Goal: Task Accomplishment & Management: Complete application form

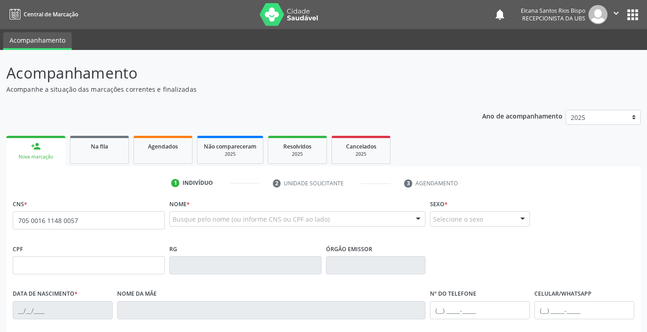
type input "705 0016 1148 0057"
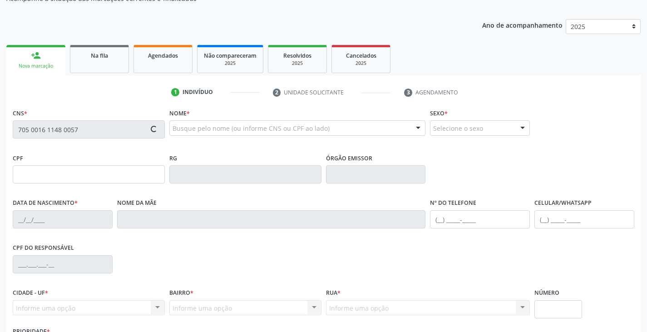
type input "130.977.485-47"
type input "0[DATE]"
type input "[PERSON_NAME]"
type input "[PHONE_NUMBER]"
type input "023.107.615-08"
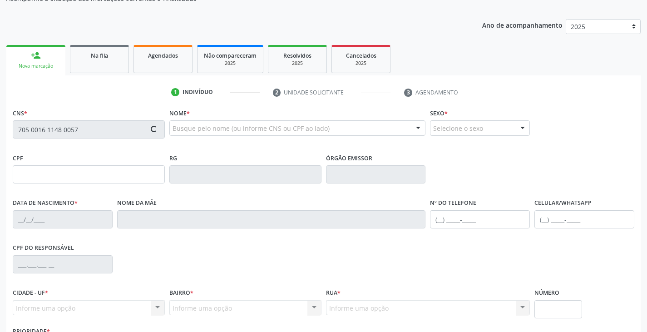
type input "5"
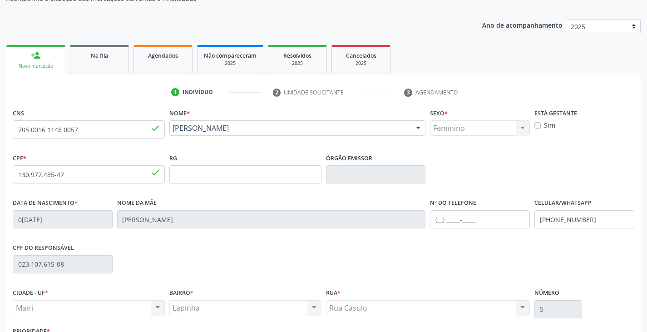
scroll to position [136, 0]
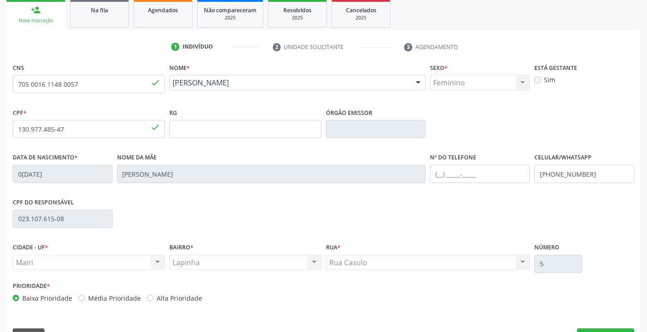
click at [188, 298] on label "Alta Prioridade" at bounding box center [179, 298] width 45 height 10
click at [153, 298] on input "Alta Prioridade" at bounding box center [150, 297] width 6 height 8
radio input "true"
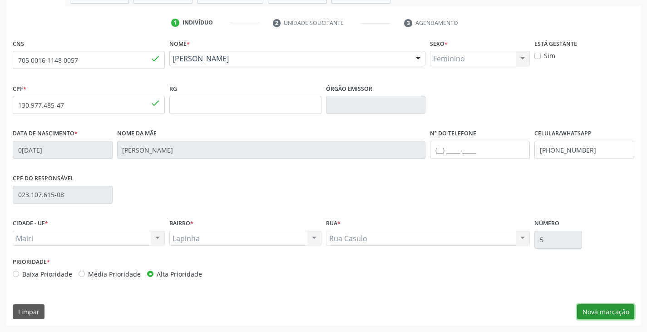
click at [587, 314] on button "Nova marcação" at bounding box center [605, 311] width 57 height 15
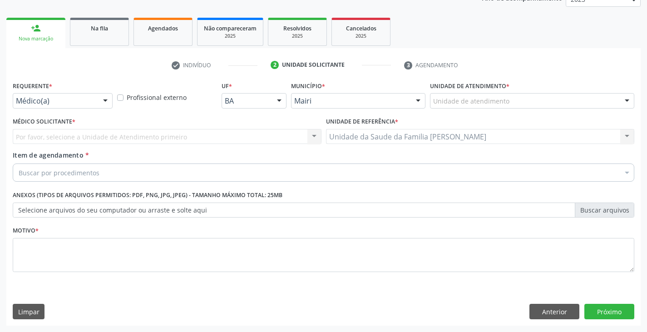
scroll to position [118, 0]
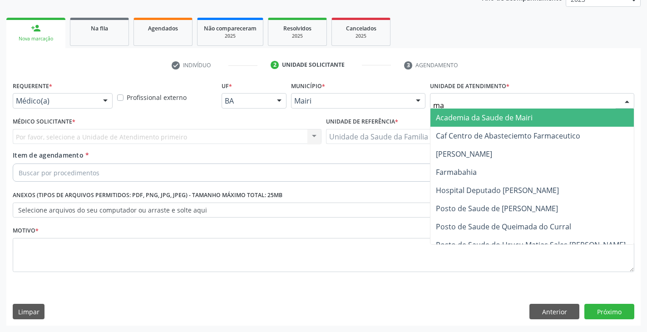
type input "mar"
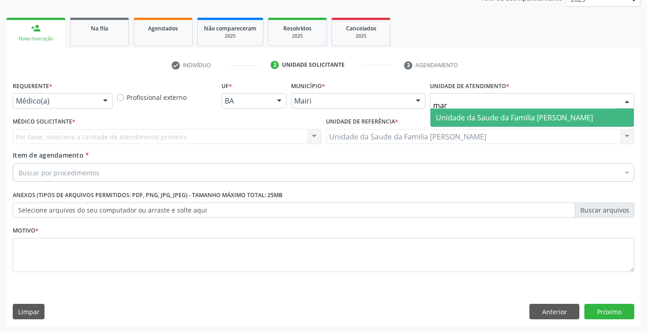
click at [446, 120] on span "Unidade da Saude da Familia [PERSON_NAME]" at bounding box center [514, 118] width 157 height 10
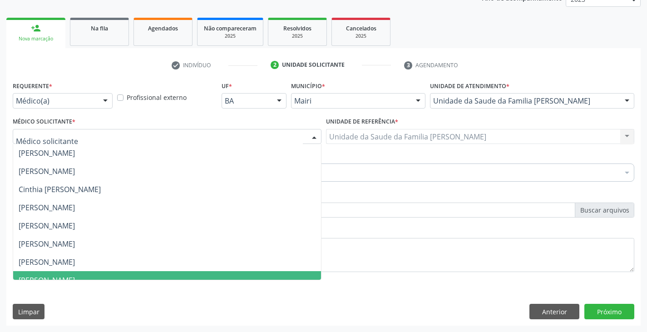
scroll to position [118, 0]
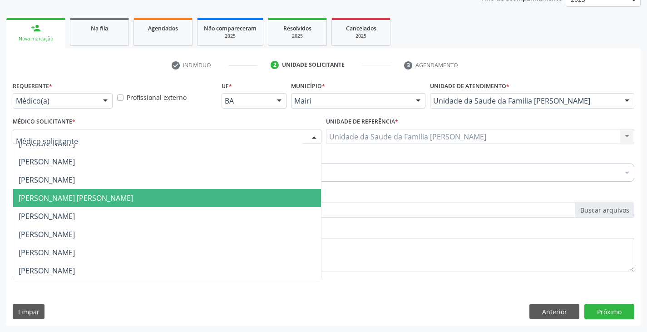
click at [58, 198] on span "[PERSON_NAME] [PERSON_NAME]" at bounding box center [76, 198] width 114 height 10
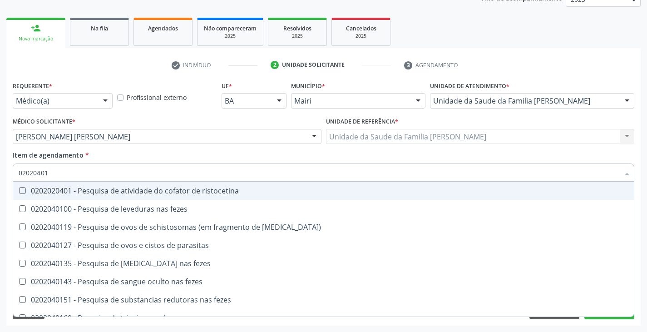
type input "020204010"
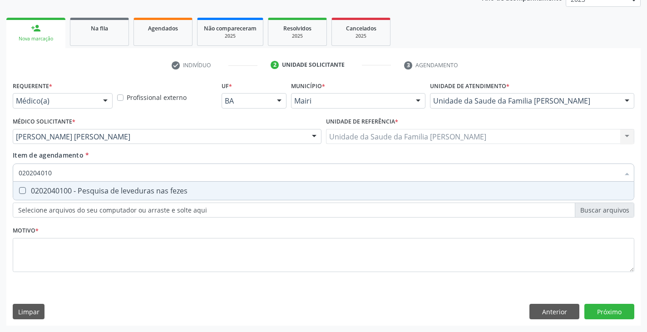
click at [75, 193] on div "0202040100 - Pesquisa de leveduras nas fezes" at bounding box center [324, 190] width 610 height 7
checkbox fezes "true"
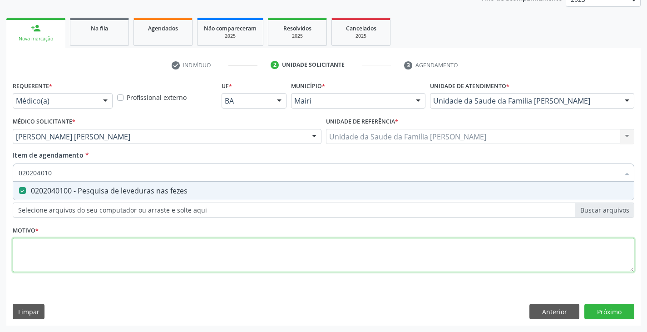
click at [79, 250] on div "Requerente * Médico(a) Médico(a) Enfermeiro(a) Paciente Nenhum resultado encont…" at bounding box center [323, 182] width 621 height 206
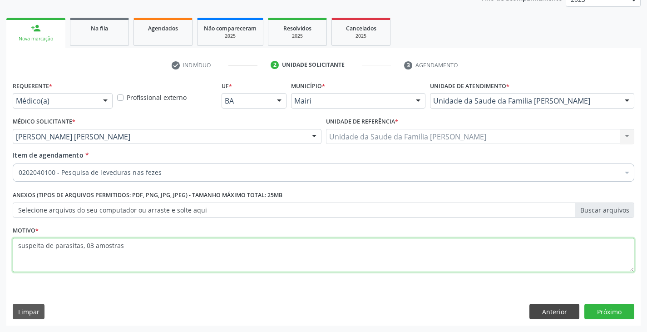
type textarea "suspeita de parasitas, 03 amostras"
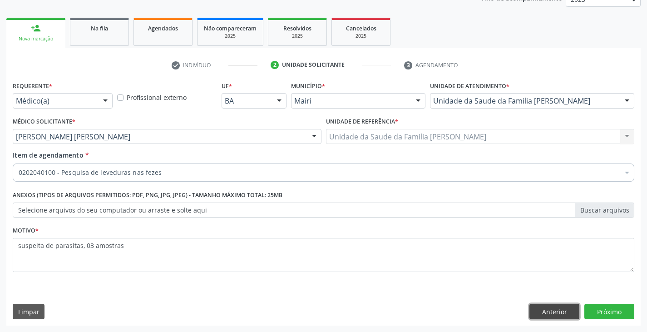
click at [534, 312] on button "Anterior" at bounding box center [554, 311] width 50 height 15
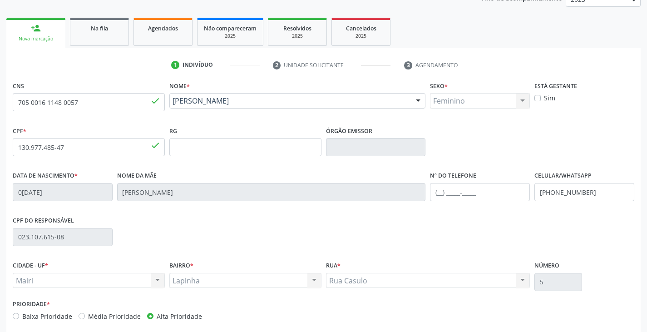
scroll to position [160, 0]
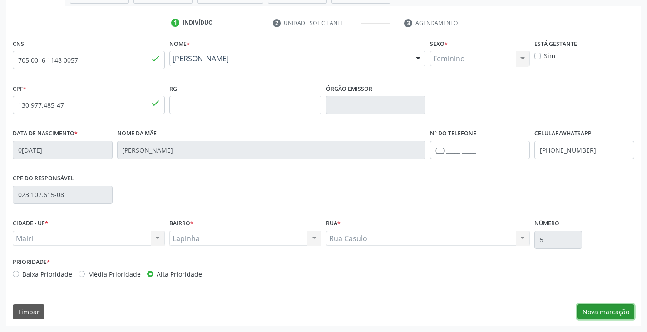
click at [604, 308] on button "Nova marcação" at bounding box center [605, 311] width 57 height 15
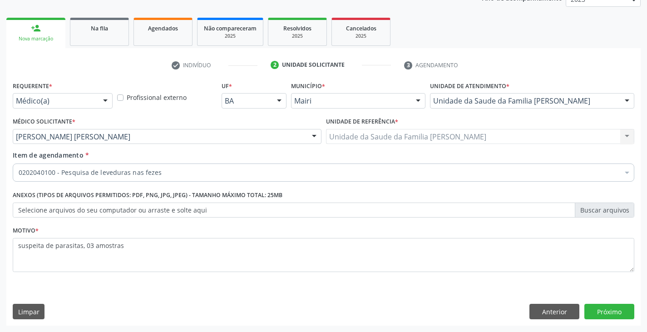
scroll to position [118, 0]
click at [625, 311] on button "Próximo" at bounding box center [609, 311] width 50 height 15
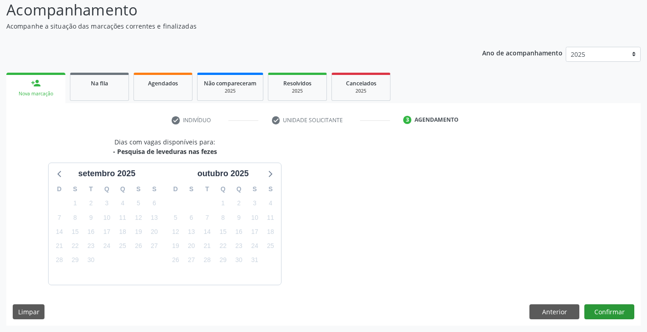
scroll to position [90, 0]
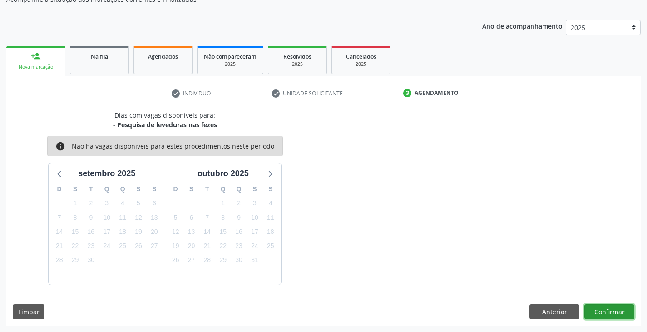
click at [619, 316] on button "Confirmar" at bounding box center [609, 311] width 50 height 15
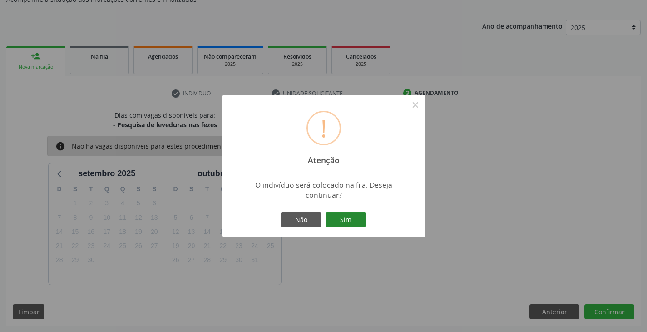
click at [352, 213] on button "Sim" at bounding box center [345, 219] width 41 height 15
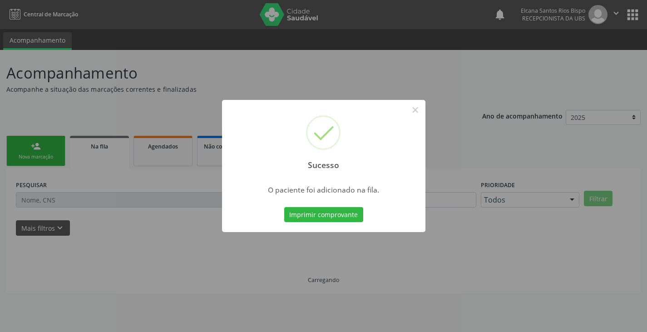
scroll to position [0, 0]
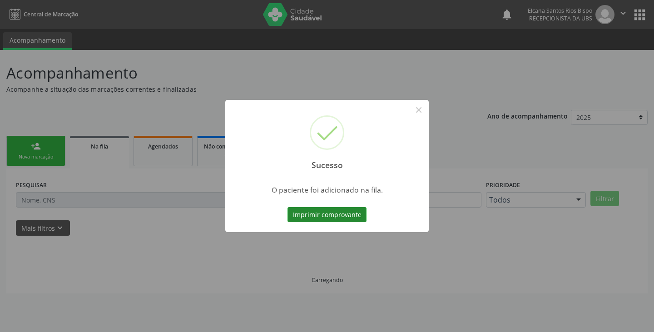
click at [355, 220] on button "Imprimir comprovante" at bounding box center [326, 214] width 79 height 15
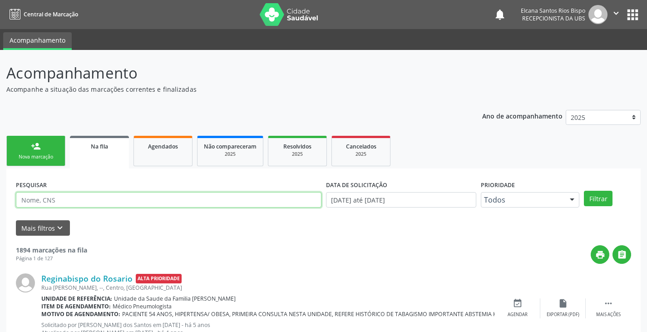
click at [75, 207] on input "text" at bounding box center [169, 199] width 306 height 15
paste input "705 0016 1148 0057"
type input "705 0016 1148 0057"
click at [584, 191] on button "Filtrar" at bounding box center [598, 198] width 29 height 15
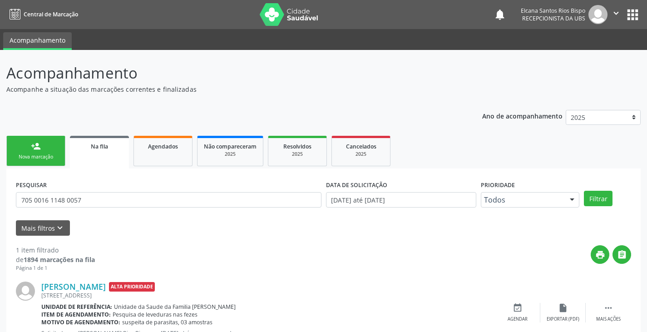
scroll to position [37, 0]
